Goal: Entertainment & Leisure: Consume media (video, audio)

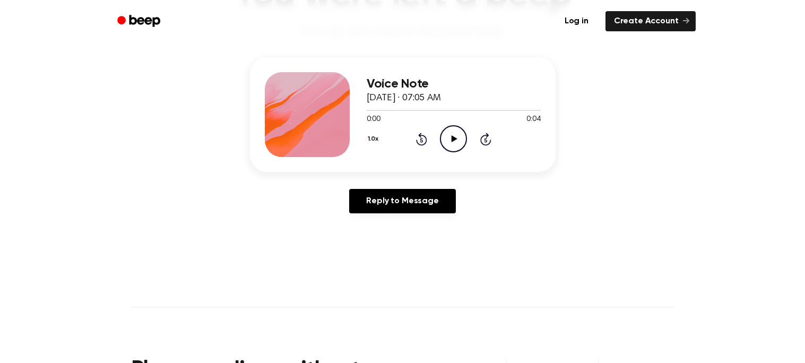
scroll to position [109, 0]
click at [448, 136] on icon "Play Audio" at bounding box center [453, 138] width 27 height 27
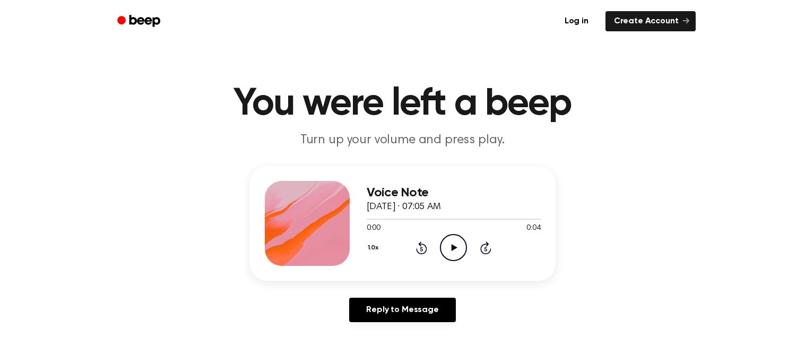
click at [451, 245] on icon "Play Audio" at bounding box center [453, 247] width 27 height 27
click at [451, 245] on icon at bounding box center [453, 247] width 5 height 7
click at [451, 245] on icon "Play Audio" at bounding box center [453, 247] width 27 height 27
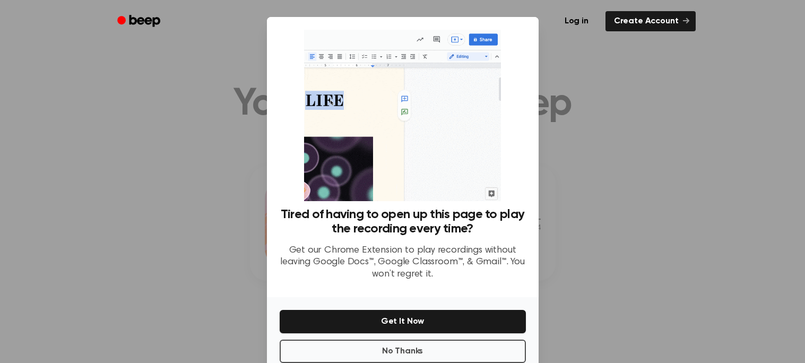
click at [740, 255] on div at bounding box center [402, 181] width 805 height 363
click at [436, 344] on button "No Thanks" at bounding box center [403, 351] width 246 height 23
